Goal: Information Seeking & Learning: Learn about a topic

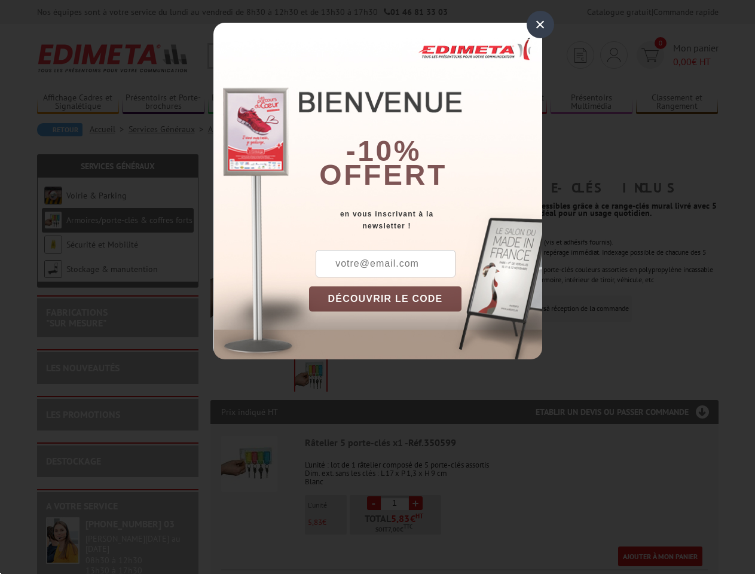
click at [540, 25] on div "×" at bounding box center [541, 25] width 28 height 28
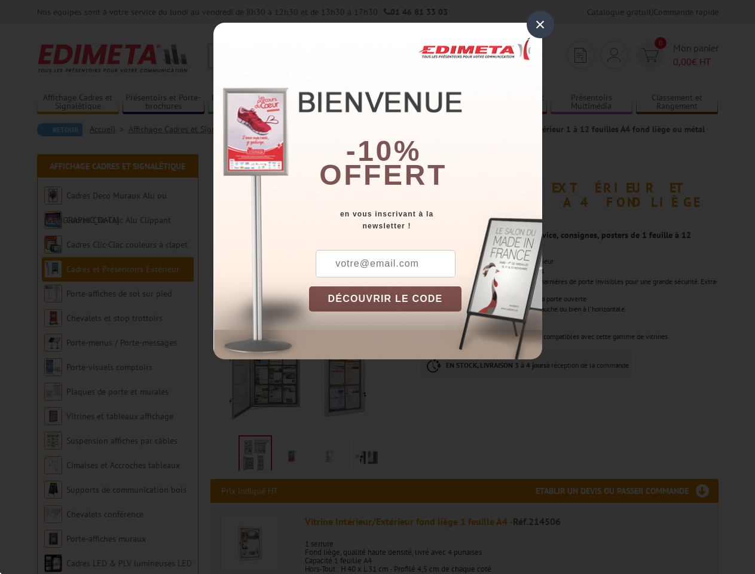
click at [540, 25] on div "×" at bounding box center [541, 25] width 28 height 28
